Goal: Find specific page/section: Find specific page/section

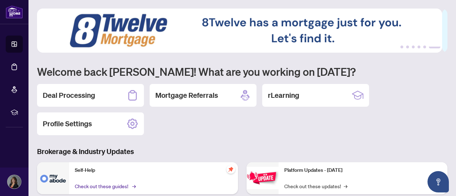
click at [123, 185] on link "Check out these guides! →" at bounding box center [105, 186] width 60 height 8
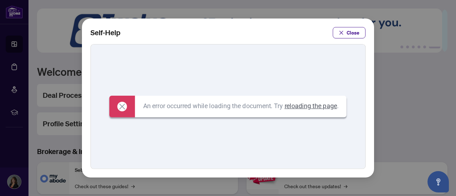
click at [318, 109] on link "reloading the page" at bounding box center [310, 105] width 52 height 7
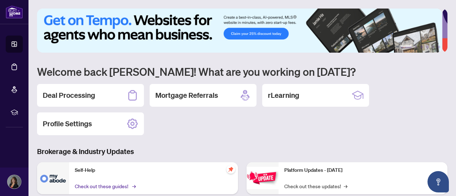
click at [92, 187] on link "Check out these guides! →" at bounding box center [105, 186] width 60 height 8
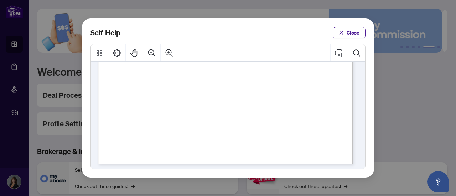
scroll to position [574, 0]
click at [349, 31] on span "Close" at bounding box center [352, 32] width 13 height 11
